Goal: Information Seeking & Learning: Compare options

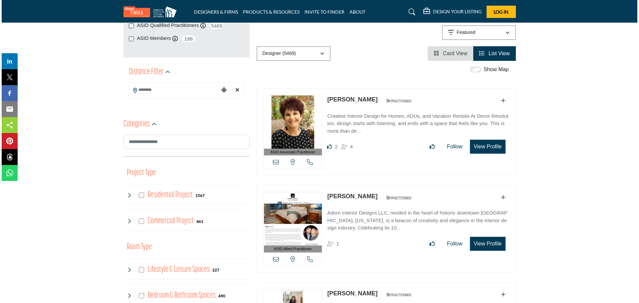
scroll to position [64, 0]
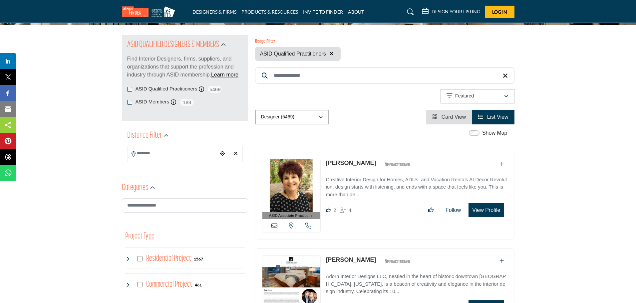
drag, startPoint x: 479, startPoint y: 211, endPoint x: 528, endPoint y: 230, distance: 52.1
click at [493, 211] on button "View Profile" at bounding box center [486, 210] width 35 height 14
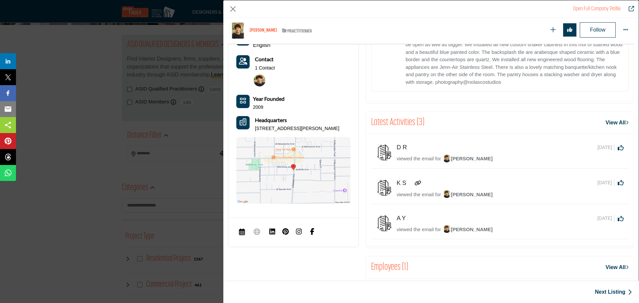
scroll to position [516, 0]
click at [271, 235] on img "Company Data Modal" at bounding box center [272, 231] width 7 height 7
click at [232, 7] on button "Close" at bounding box center [233, 9] width 10 height 10
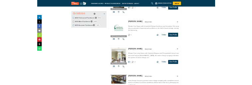
scroll to position [749, 0]
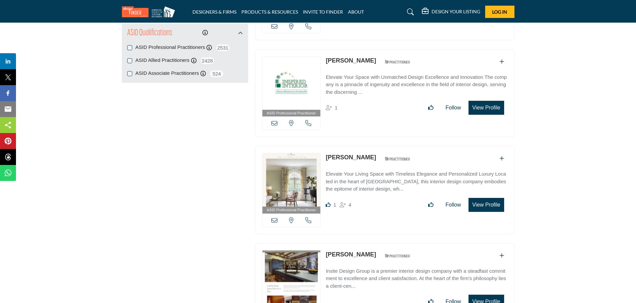
click at [482, 201] on button "View Profile" at bounding box center [486, 205] width 35 height 14
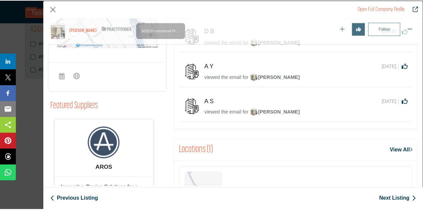
scroll to position [367, 0]
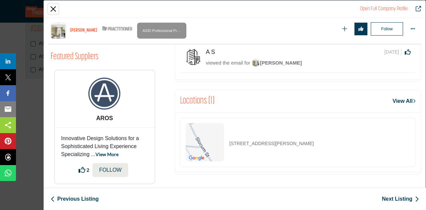
click at [54, 7] on button "Close" at bounding box center [53, 9] width 10 height 10
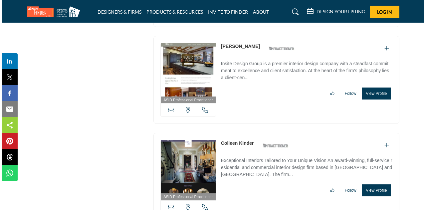
scroll to position [961, 0]
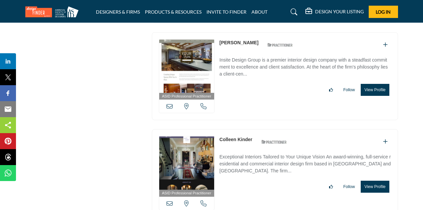
click at [376, 84] on button "View Profile" at bounding box center [375, 90] width 28 height 12
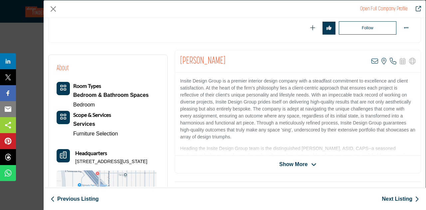
scroll to position [94, 0]
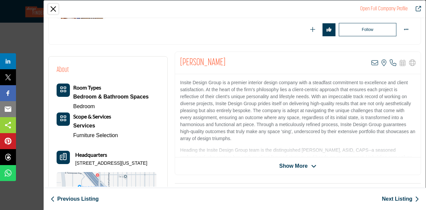
click at [53, 7] on button "Close" at bounding box center [53, 9] width 10 height 10
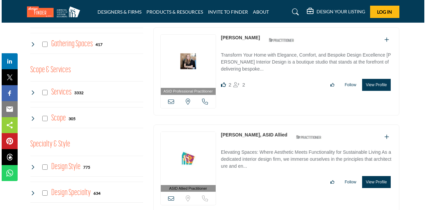
scroll to position [500, 0]
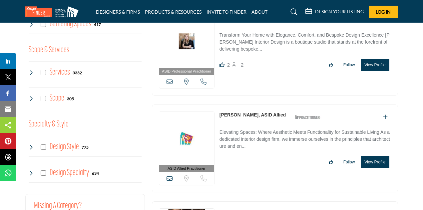
click at [379, 63] on button "View Profile" at bounding box center [375, 65] width 28 height 12
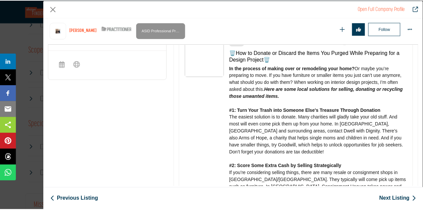
scroll to position [369, 0]
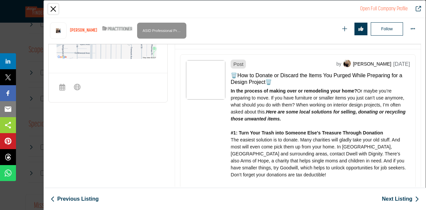
click at [52, 11] on button "Close" at bounding box center [53, 9] width 10 height 10
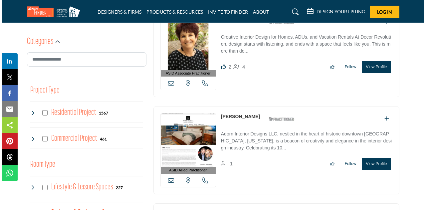
scroll to position [228, 0]
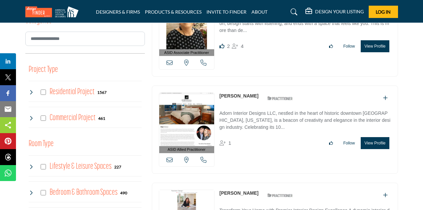
click at [379, 46] on button "View Profile" at bounding box center [375, 46] width 28 height 12
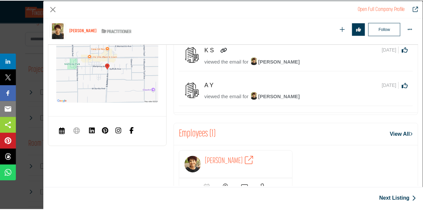
scroll to position [641, 0]
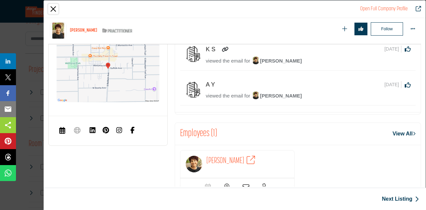
click at [54, 12] on button "Close" at bounding box center [53, 9] width 10 height 10
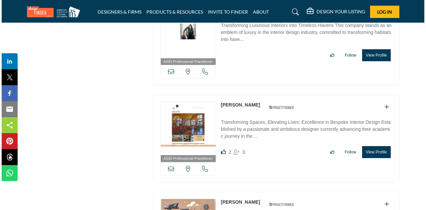
scroll to position [1158, 0]
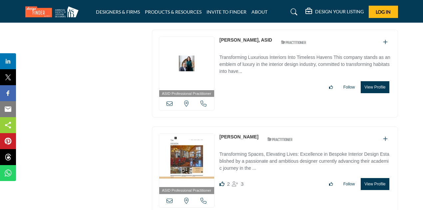
click at [383, 81] on button "View Profile" at bounding box center [375, 87] width 28 height 12
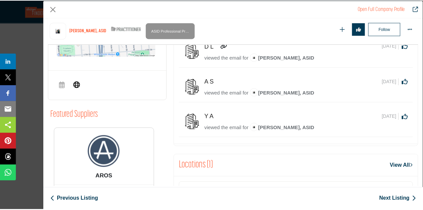
scroll to position [271, 0]
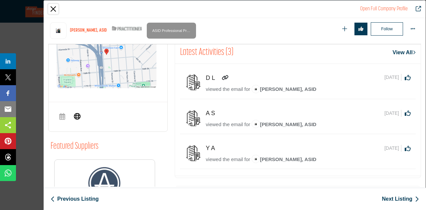
click at [53, 10] on button "Close" at bounding box center [53, 9] width 10 height 10
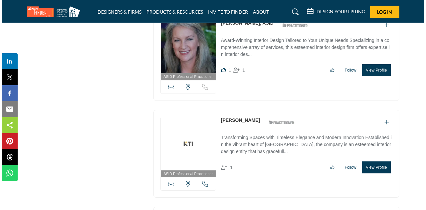
scroll to position [1466, 0]
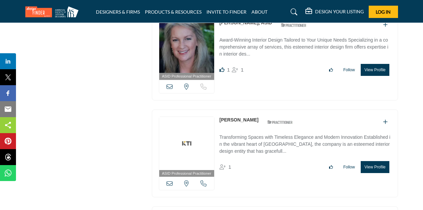
click at [370, 64] on button "View Profile" at bounding box center [375, 70] width 28 height 12
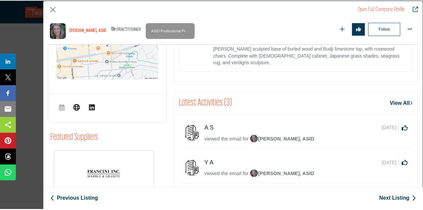
scroll to position [393, 0]
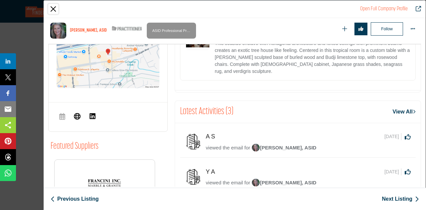
click at [55, 10] on button "Close" at bounding box center [53, 9] width 10 height 10
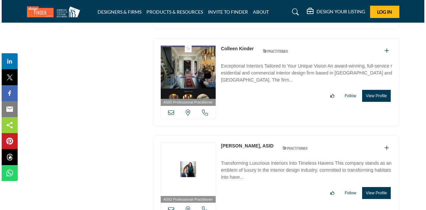
scroll to position [1046, 0]
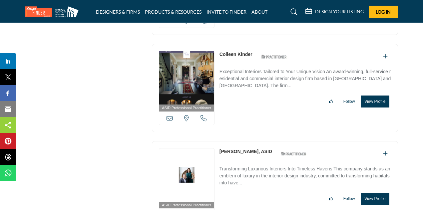
click at [374, 96] on button "View Profile" at bounding box center [375, 102] width 28 height 12
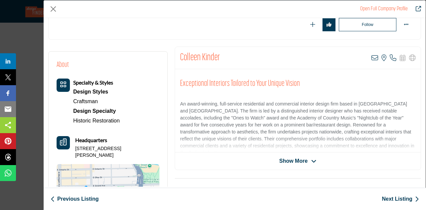
scroll to position [100, 0]
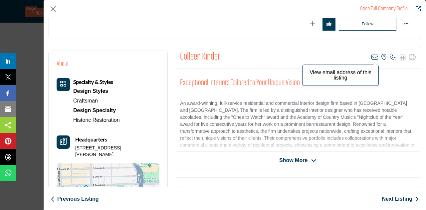
click at [373, 56] on icon "Company Data Modal" at bounding box center [375, 57] width 7 height 7
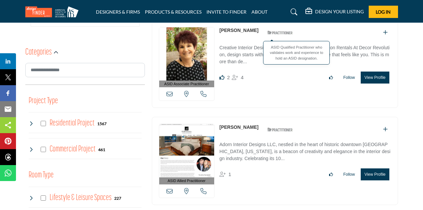
scroll to position [197, 0]
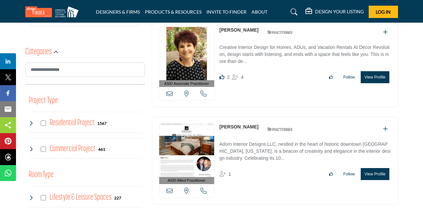
click at [240, 104] on div "ASID Associate Practitioner ASID Associate Practitioners have a degree in any m…" at bounding box center [275, 64] width 246 height 88
drag, startPoint x: 170, startPoint y: 93, endPoint x: 324, endPoint y: 110, distance: 155.1
click at [324, 110] on div "ASID Associate Practitioner ASID Associate Practitioners have a degree in any m…" at bounding box center [274, 67] width 253 height 95
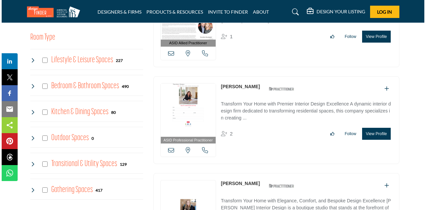
scroll to position [337, 0]
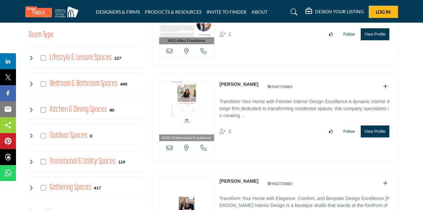
click at [376, 126] on button "View Profile" at bounding box center [375, 132] width 28 height 12
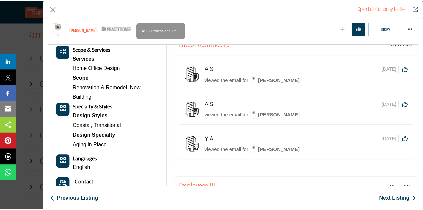
scroll to position [280, 0]
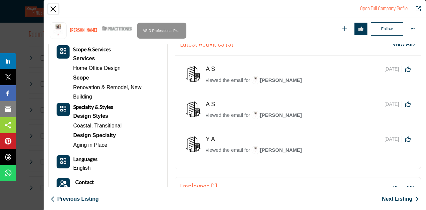
click at [51, 9] on button "Close" at bounding box center [53, 9] width 10 height 10
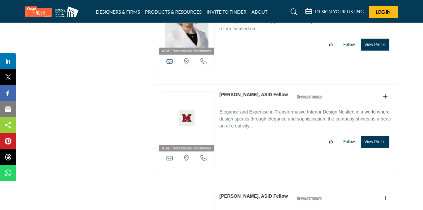
scroll to position [6233, 0]
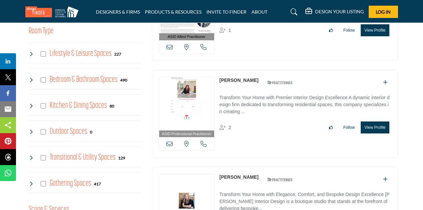
scroll to position [189, 0]
